Goal: Information Seeking & Learning: Learn about a topic

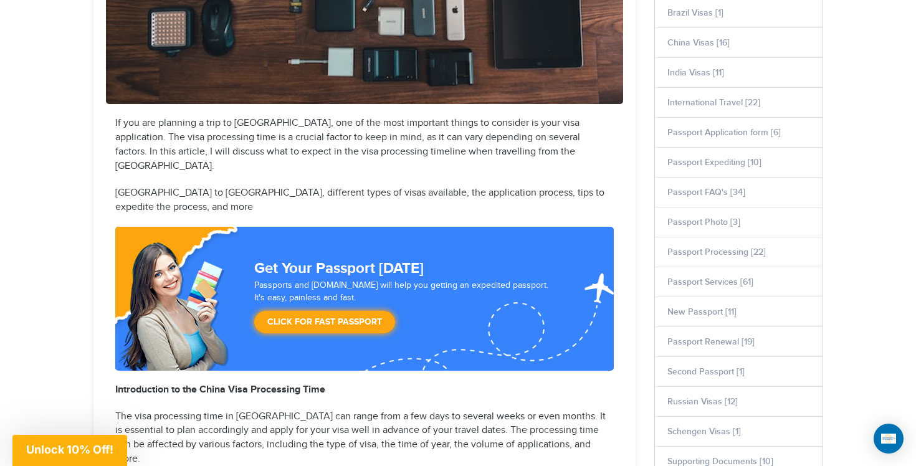
scroll to position [701, 0]
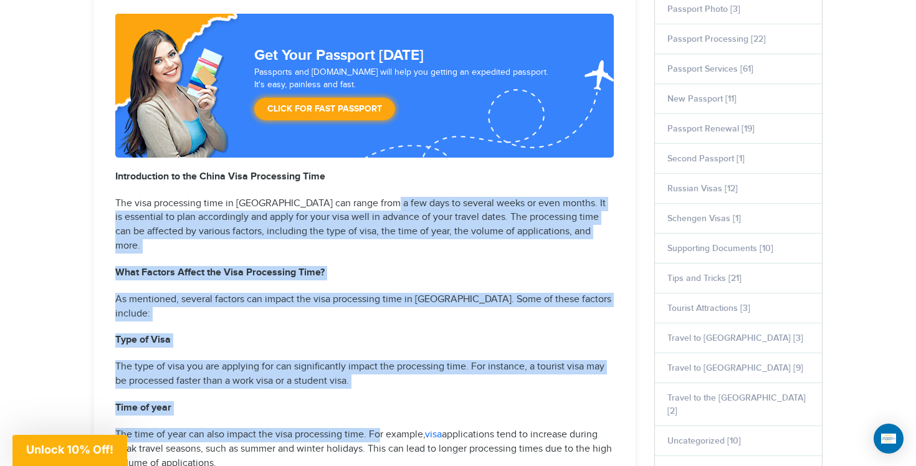
drag, startPoint x: 382, startPoint y: 163, endPoint x: 381, endPoint y: 355, distance: 192.5
click at [381, 428] on p "The time of year can also impact the visa processing time. For example, visa ap…" at bounding box center [364, 449] width 498 height 43
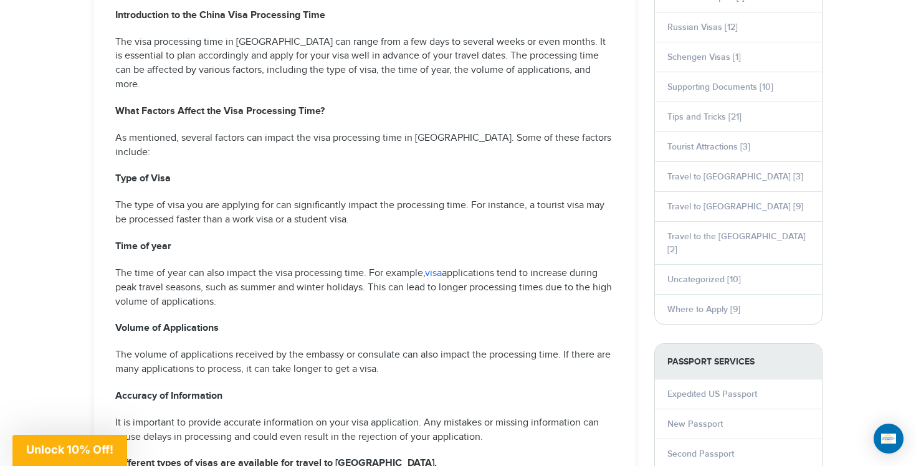
scroll to position [1015, 0]
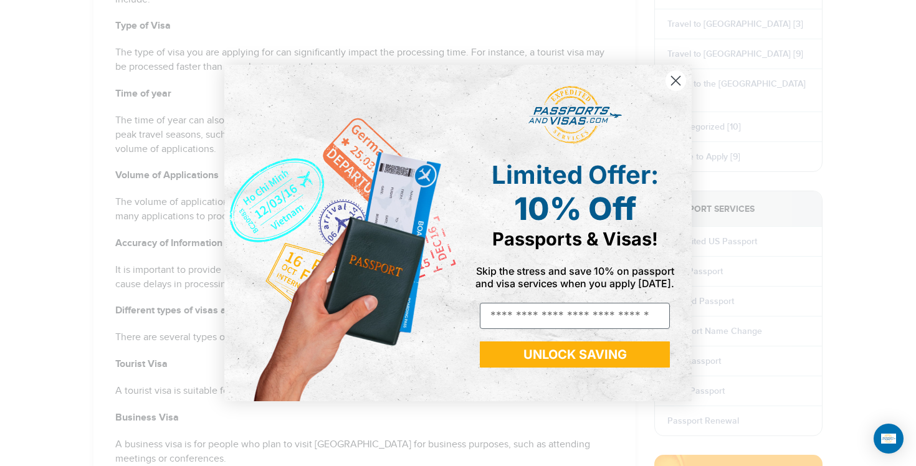
click at [682, 83] on circle "Close dialog" at bounding box center [675, 80] width 21 height 21
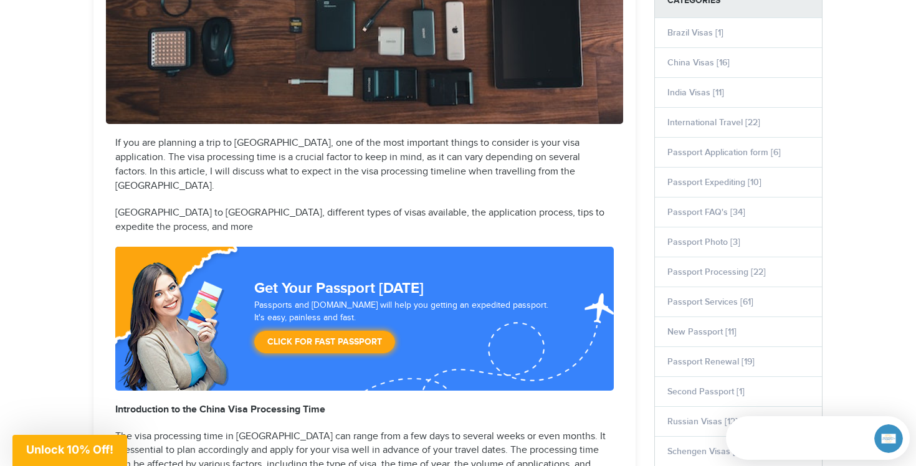
scroll to position [2, 0]
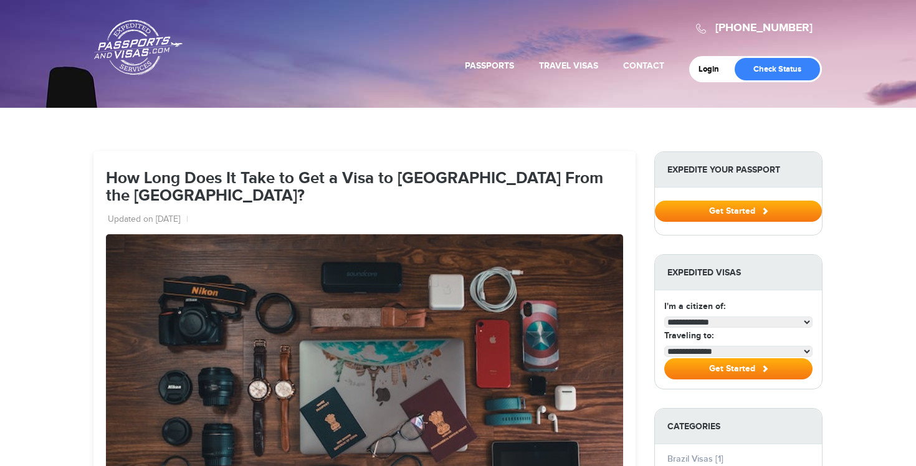
select select "**********"
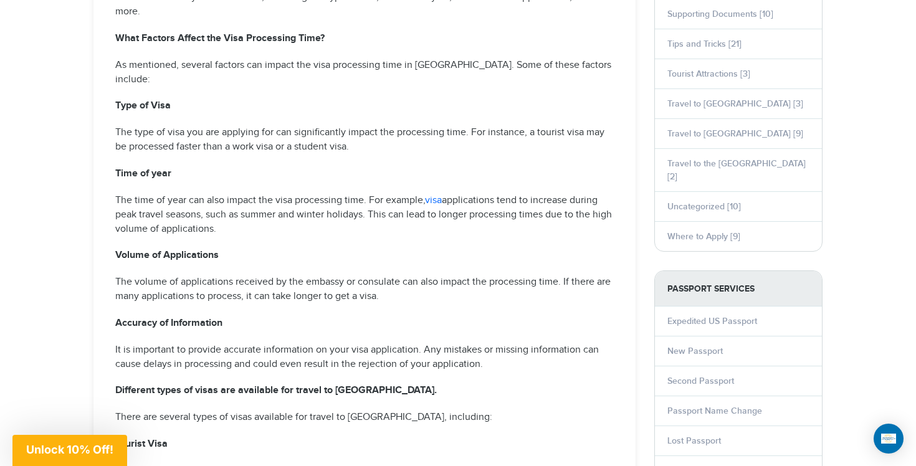
scroll to position [937, 0]
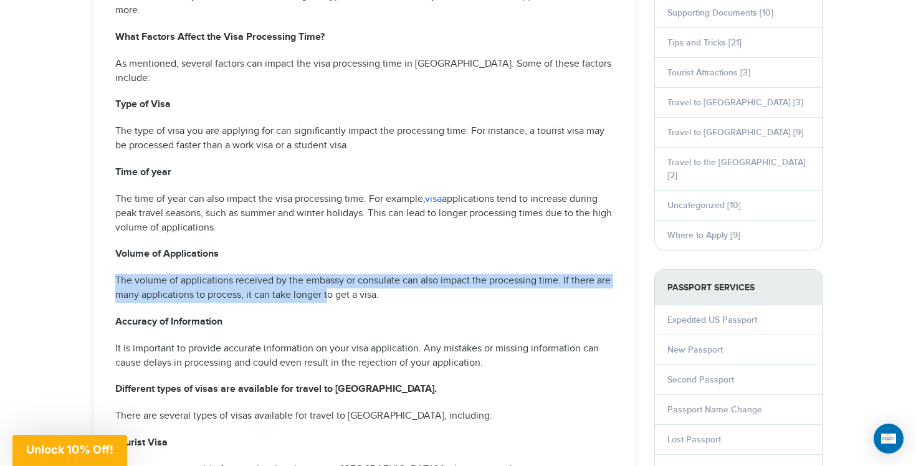
drag, startPoint x: 328, startPoint y: 182, endPoint x: 335, endPoint y: 246, distance: 64.5
click at [335, 315] on p "Accuracy of Information" at bounding box center [364, 322] width 498 height 14
drag, startPoint x: 335, startPoint y: 246, endPoint x: 335, endPoint y: 155, distance: 91.6
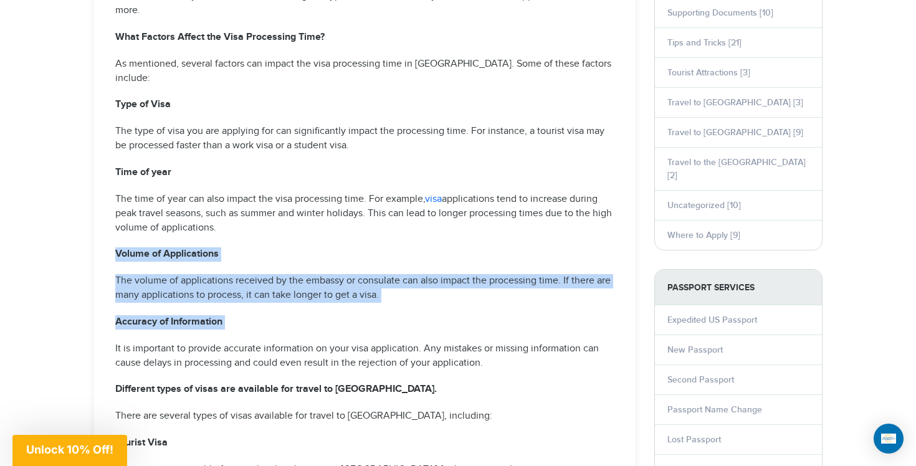
click at [335, 193] on p "The time of year can also impact the visa processing time. For example, visa ap…" at bounding box center [364, 214] width 498 height 43
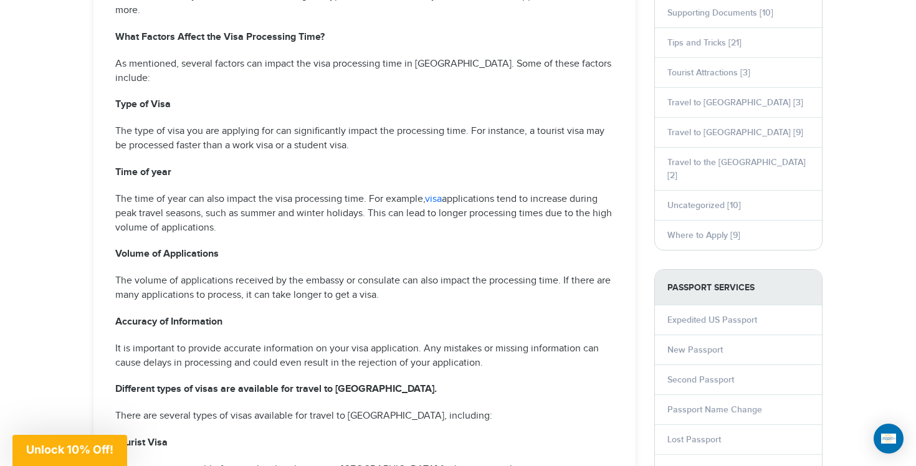
drag, startPoint x: 335, startPoint y: 155, endPoint x: 338, endPoint y: 251, distance: 96.6
click at [338, 315] on p "Accuracy of Information" at bounding box center [364, 322] width 498 height 14
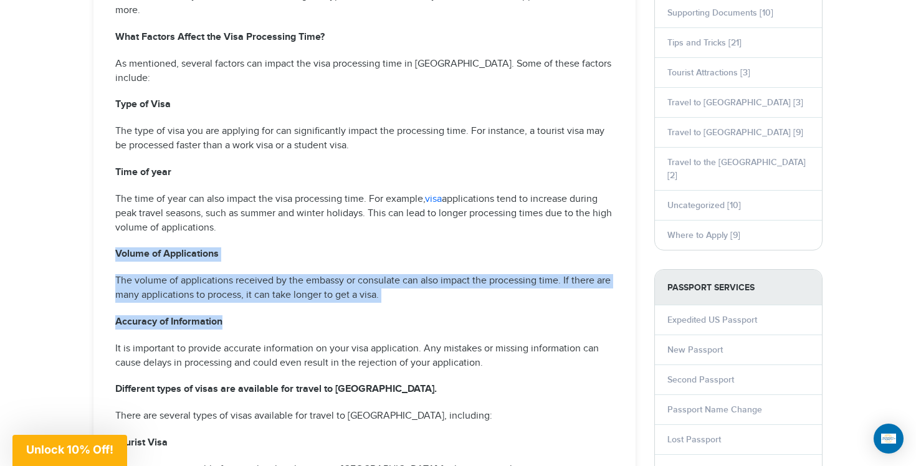
drag, startPoint x: 338, startPoint y: 251, endPoint x: 338, endPoint y: 166, distance: 85.3
